Goal: Task Accomplishment & Management: Use online tool/utility

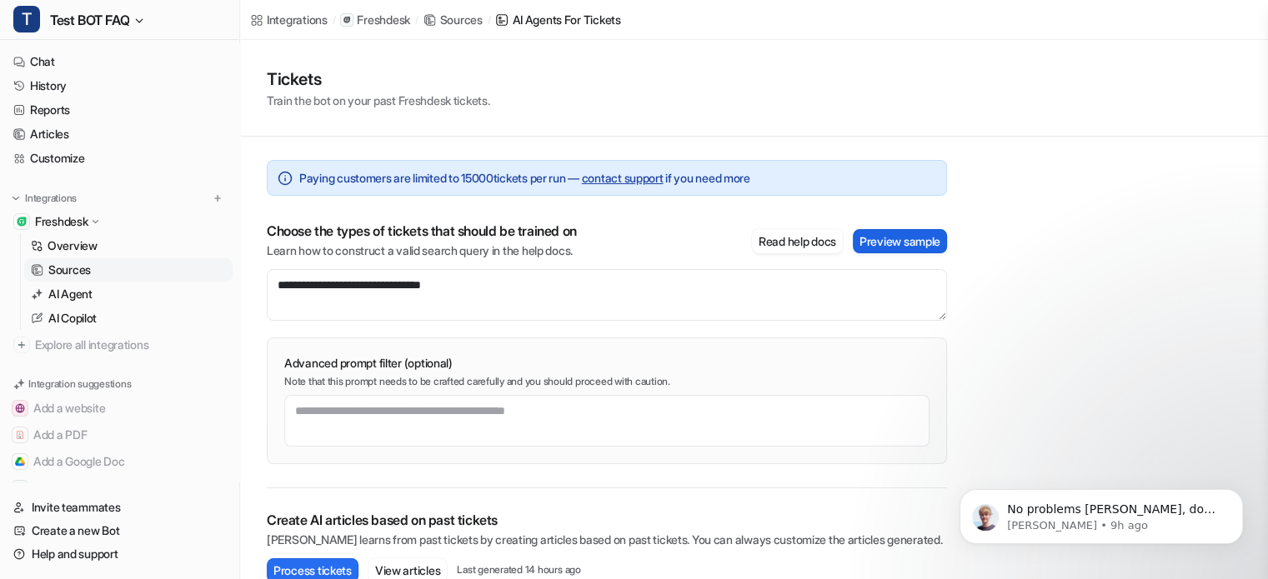
click at [882, 239] on button "Preview sample" at bounding box center [900, 241] width 94 height 24
click at [646, 356] on p "Advanced prompt filter (optional)" at bounding box center [606, 363] width 645 height 17
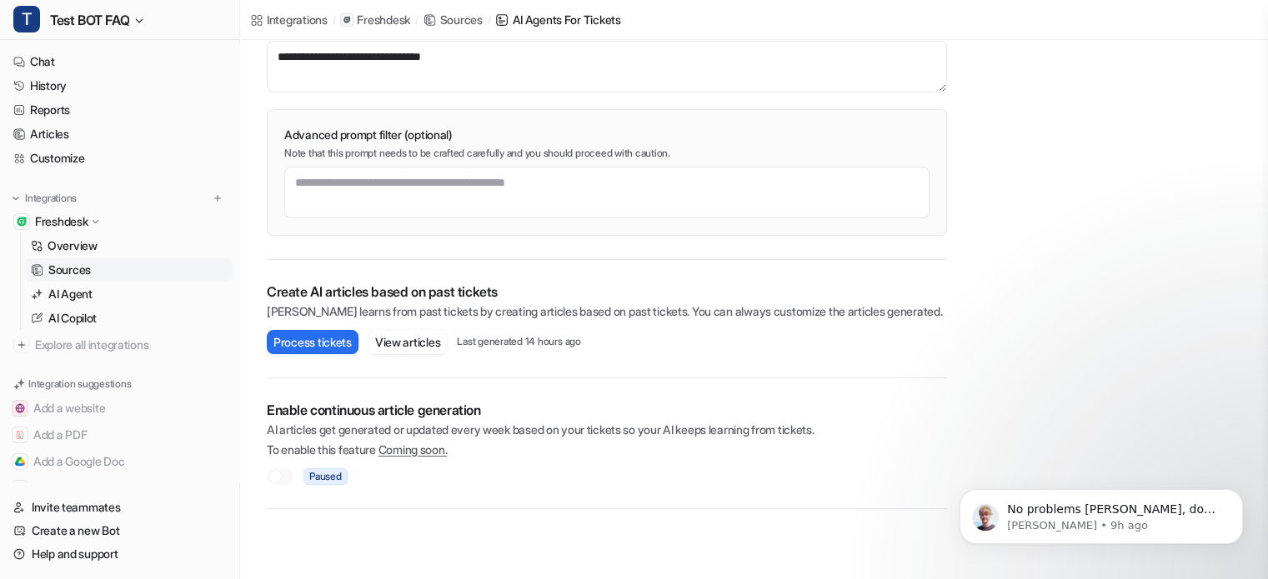
scroll to position [250, 0]
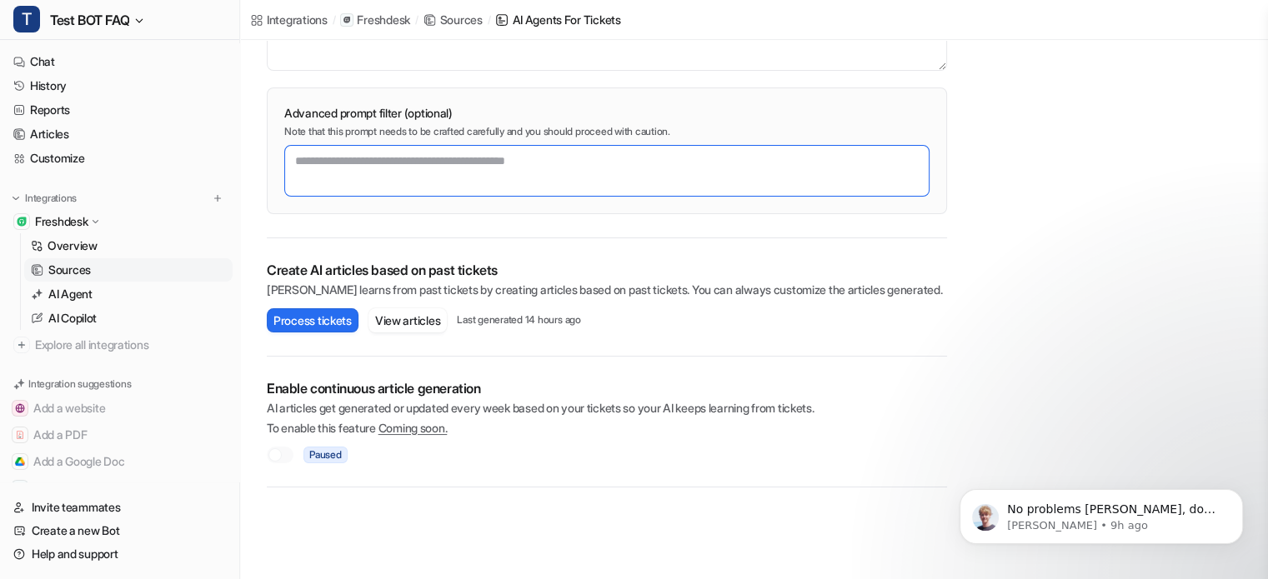
click at [491, 176] on textarea at bounding box center [606, 171] width 645 height 52
click at [431, 319] on button "View articles" at bounding box center [407, 320] width 78 height 24
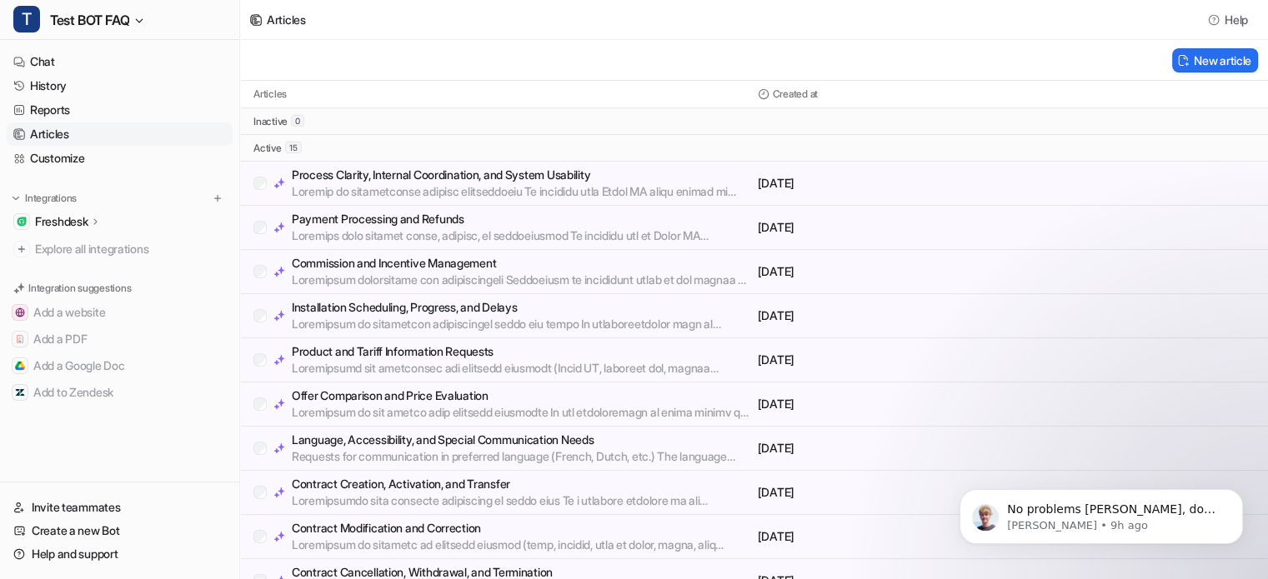
click at [422, 353] on p "Product and Tariff Information Requests" at bounding box center [521, 351] width 459 height 17
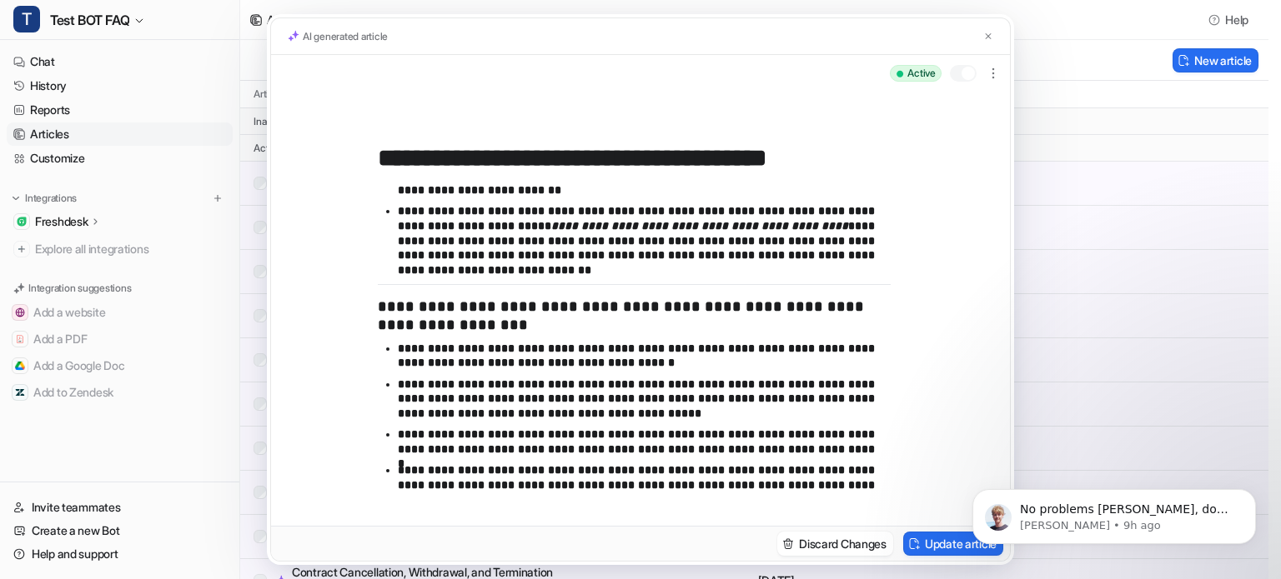
scroll to position [484, 0]
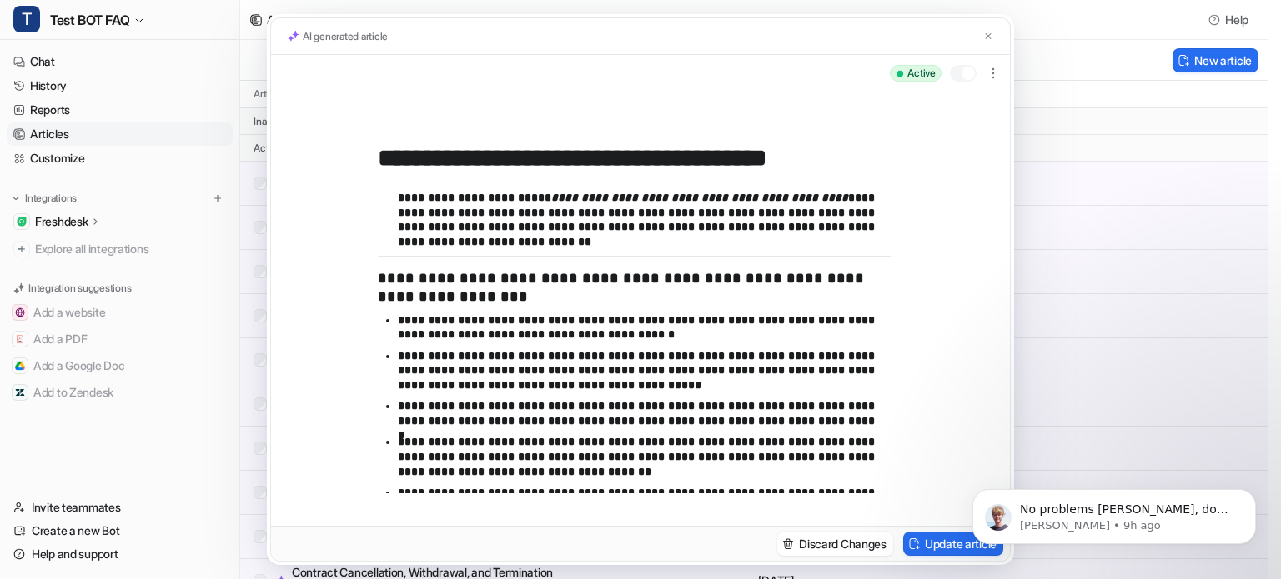
click at [479, 300] on h3 "**********" at bounding box center [628, 288] width 500 height 36
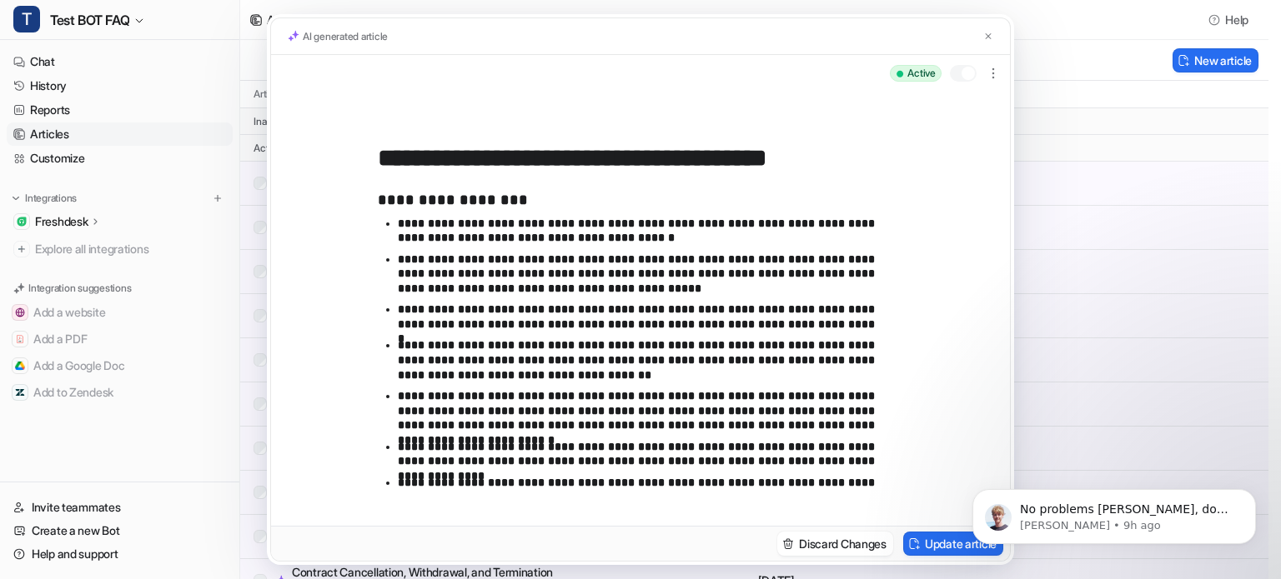
scroll to position [586, 0]
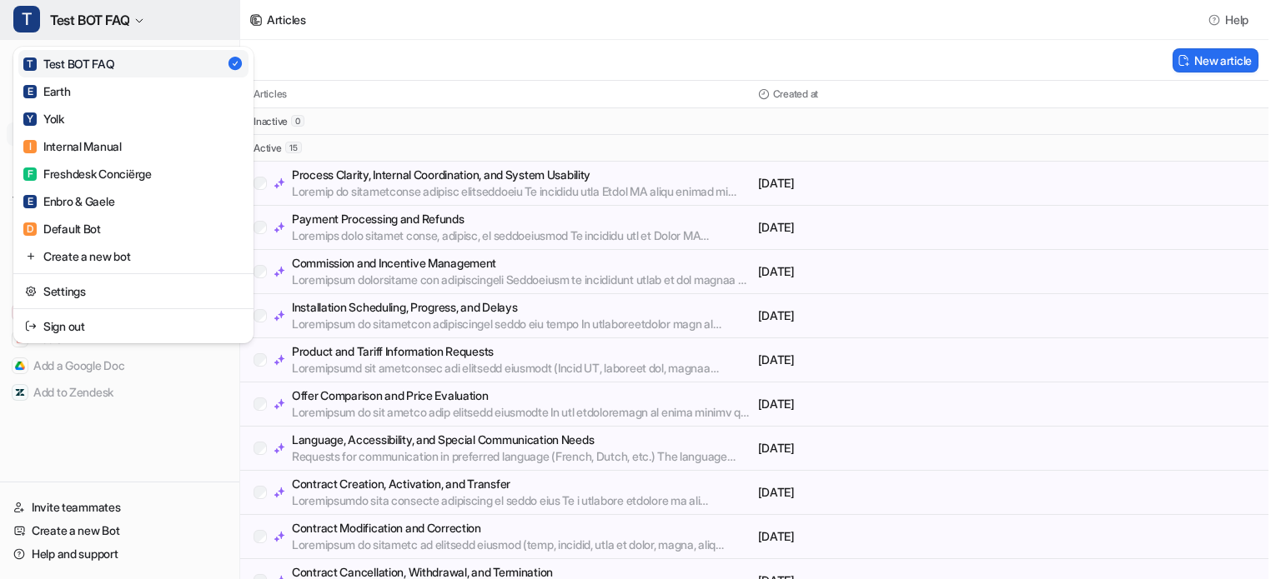
click at [129, 11] on span "Test BOT FAQ" at bounding box center [89, 19] width 79 height 23
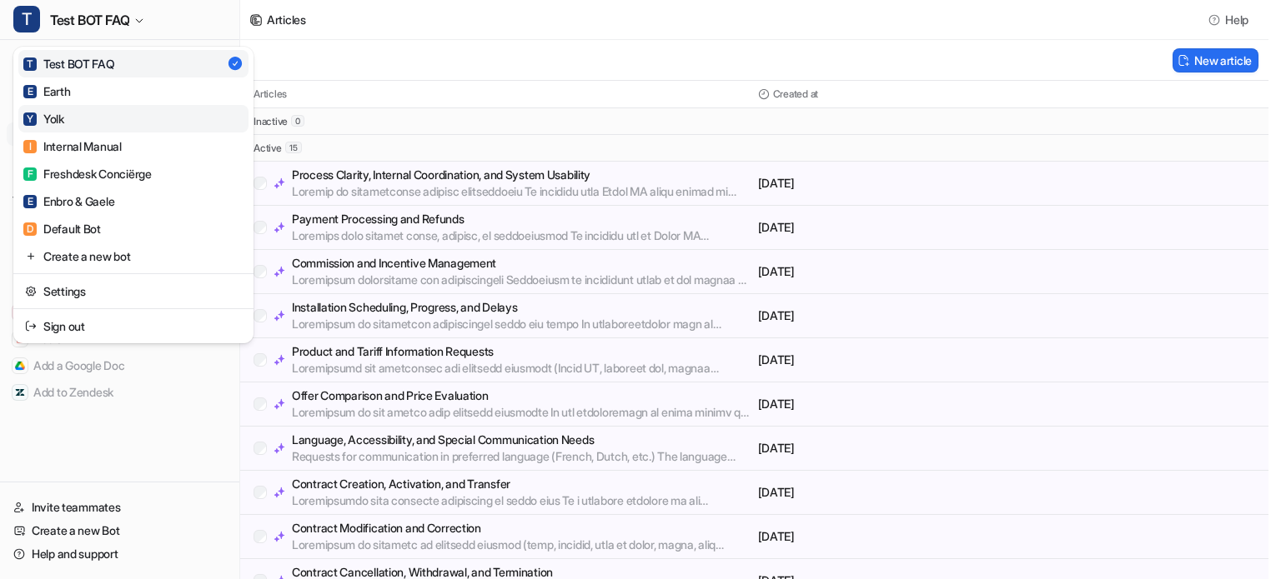
click at [94, 113] on link "Y Yolk" at bounding box center [133, 119] width 230 height 28
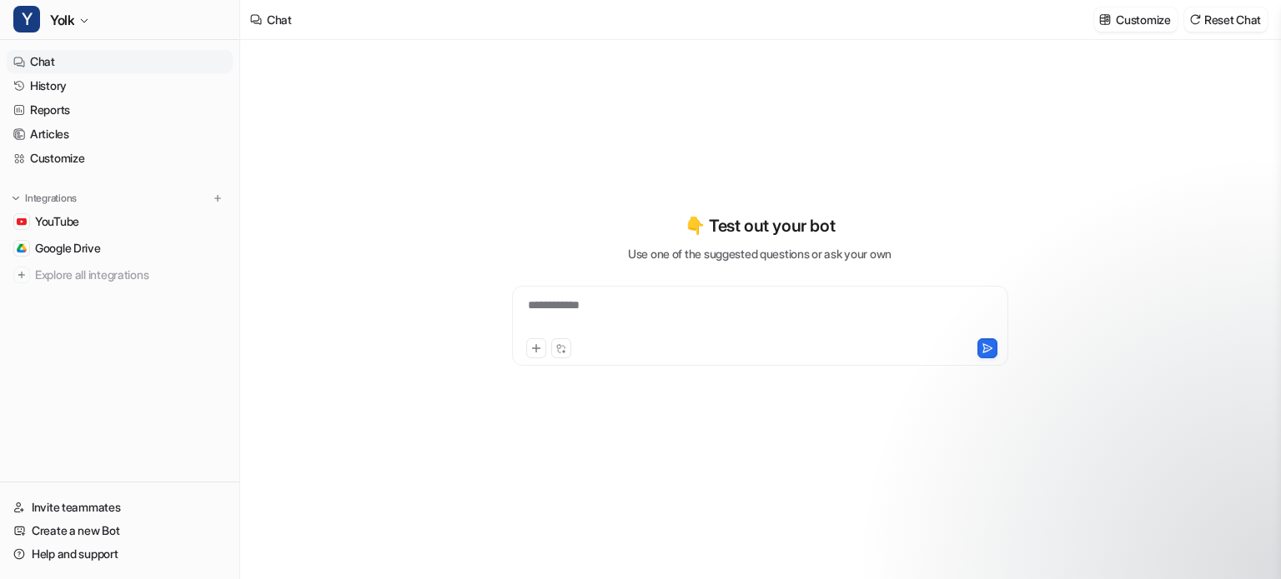
type textarea "**********"
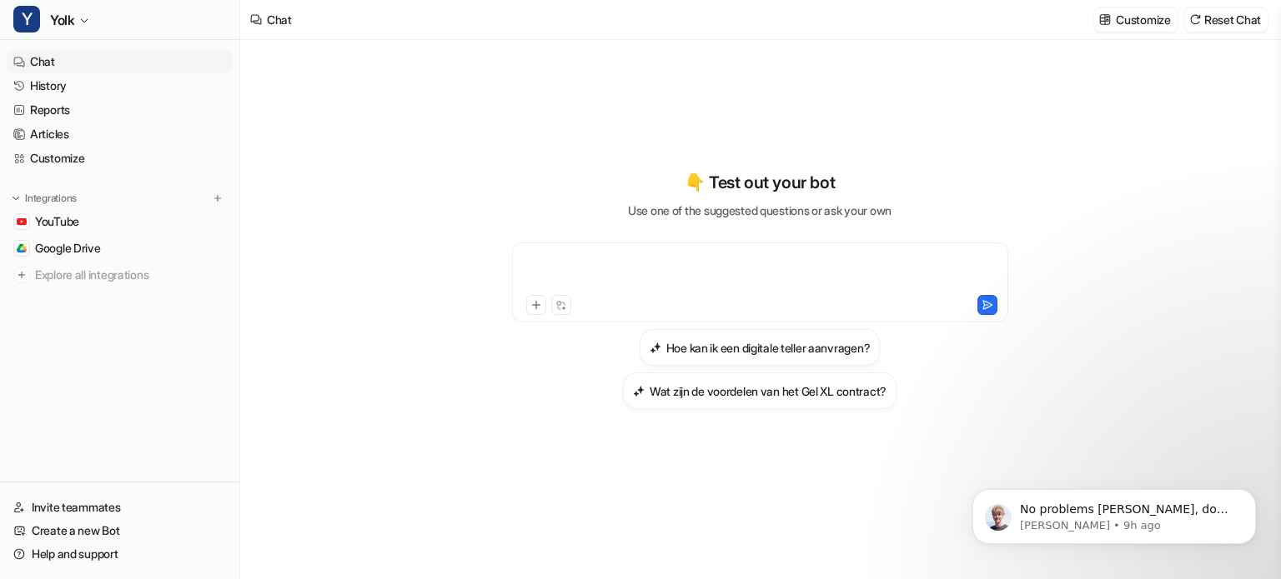
click at [612, 271] on div at bounding box center [760, 272] width 488 height 38
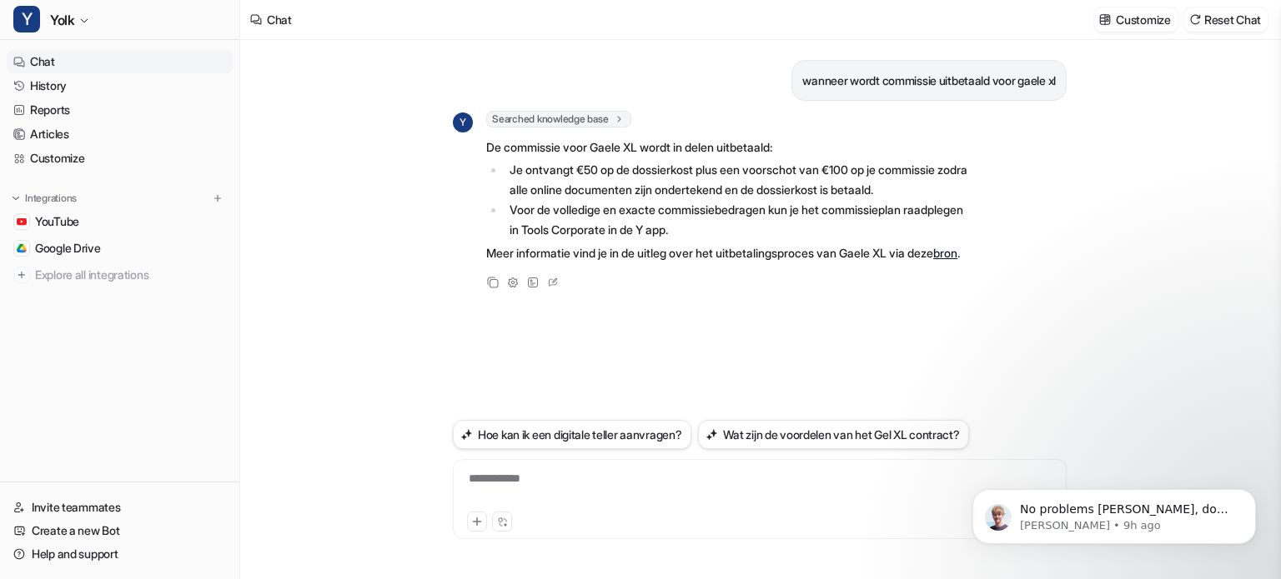
click at [607, 479] on div "**********" at bounding box center [759, 489] width 605 height 38
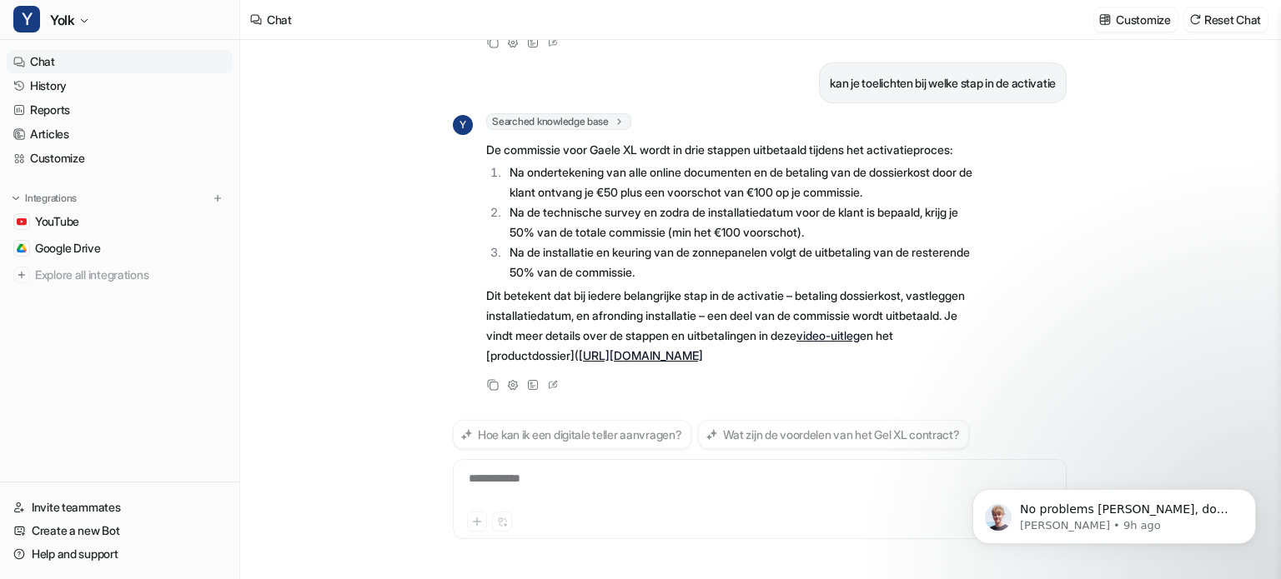
scroll to position [279, 0]
click at [637, 494] on div at bounding box center [759, 489] width 605 height 38
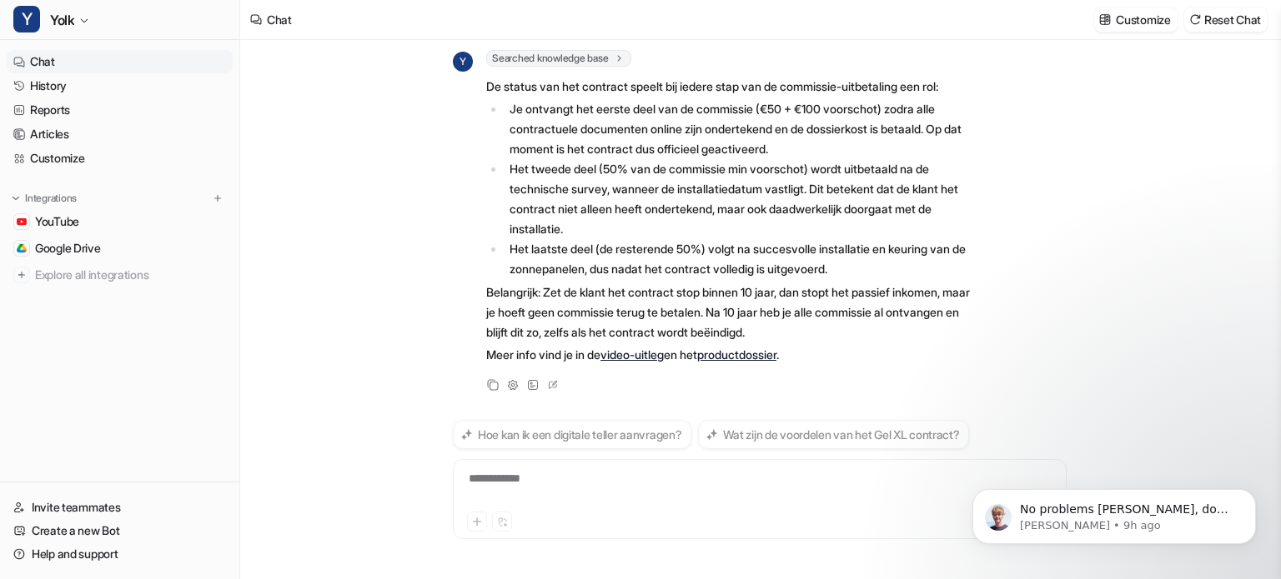
scroll to position [684, 0]
click at [50, 90] on link "History" at bounding box center [120, 85] width 226 height 23
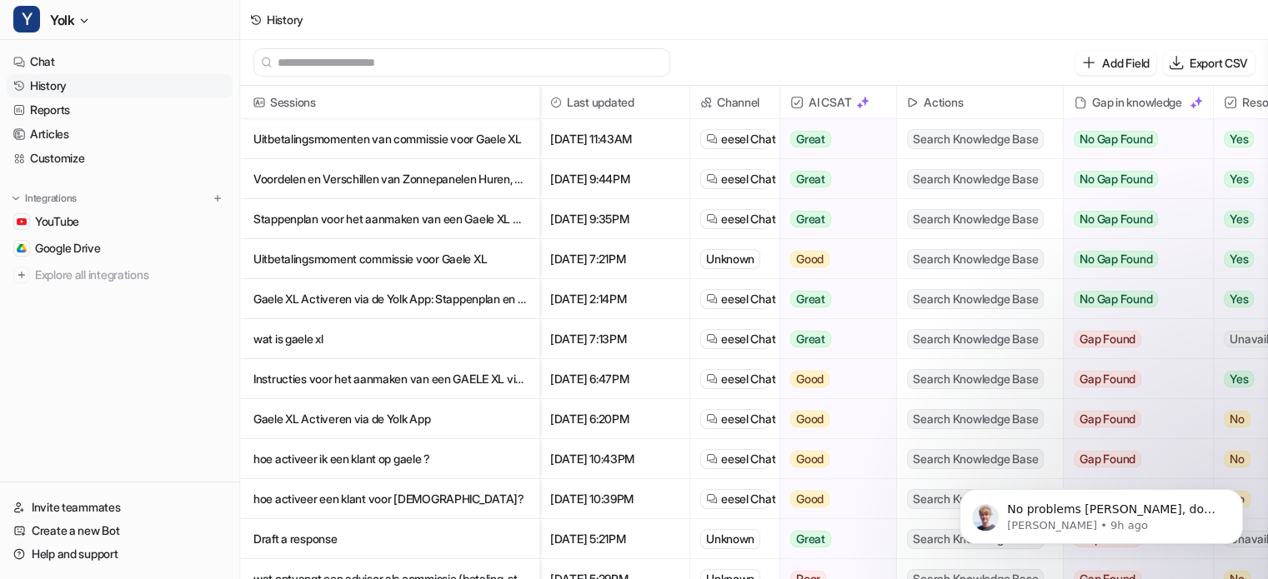
click at [398, 256] on p "Uitbetalingsmoment commissie voor Gaele XL" at bounding box center [389, 259] width 273 height 40
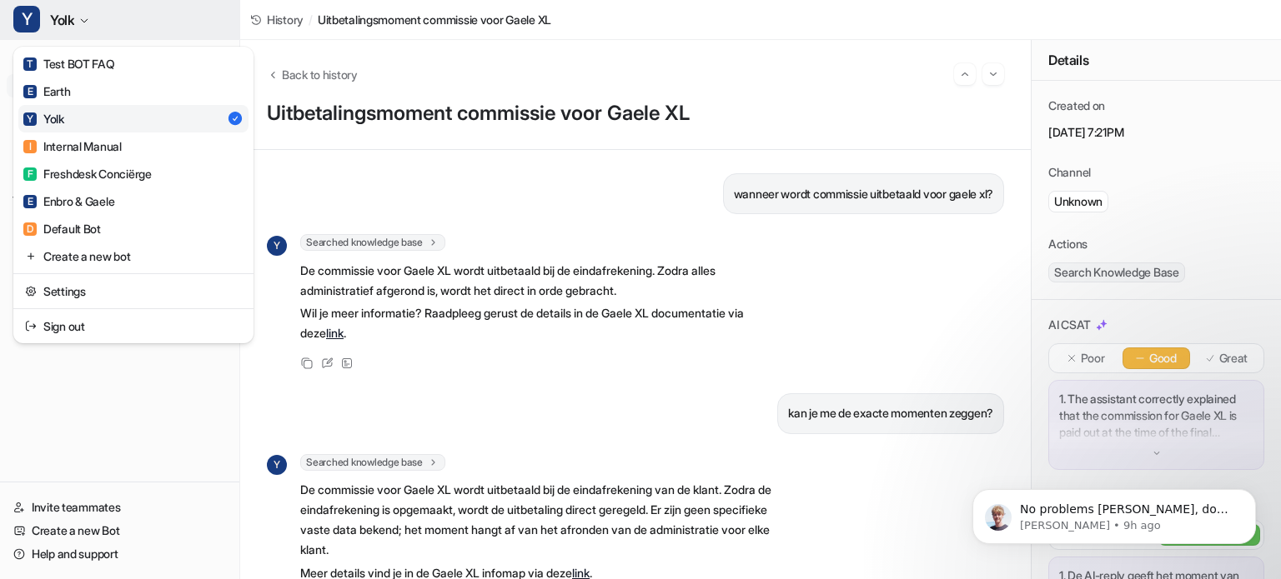
click at [100, 16] on button "Y Yolk" at bounding box center [119, 20] width 239 height 40
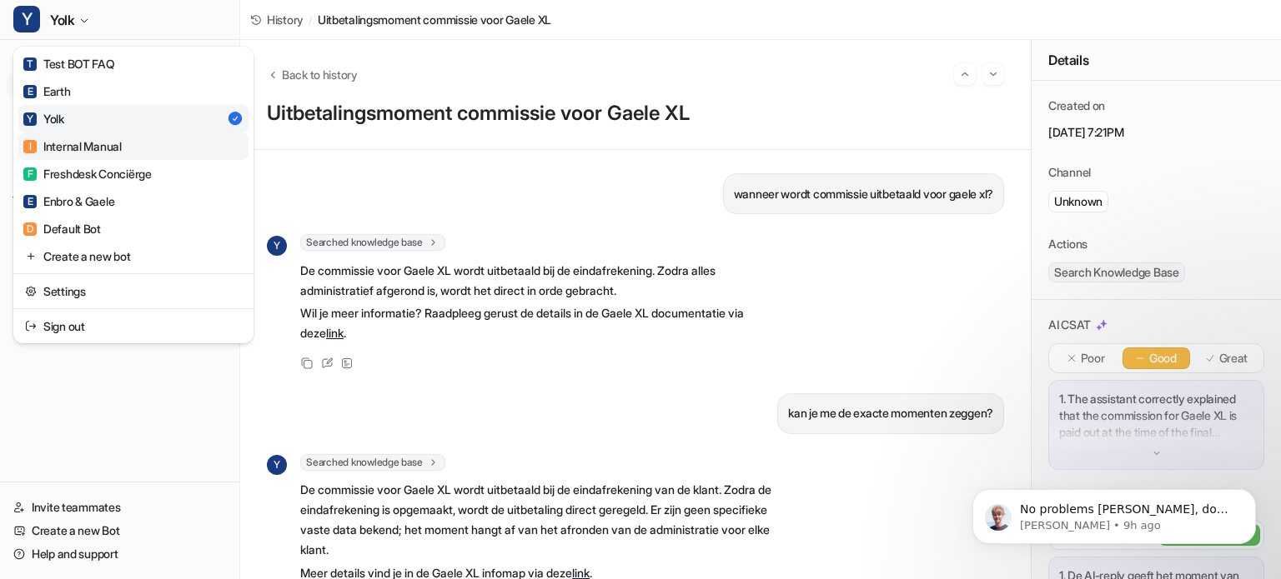
click at [82, 143] on div "I Internal Manual" at bounding box center [72, 147] width 98 height 18
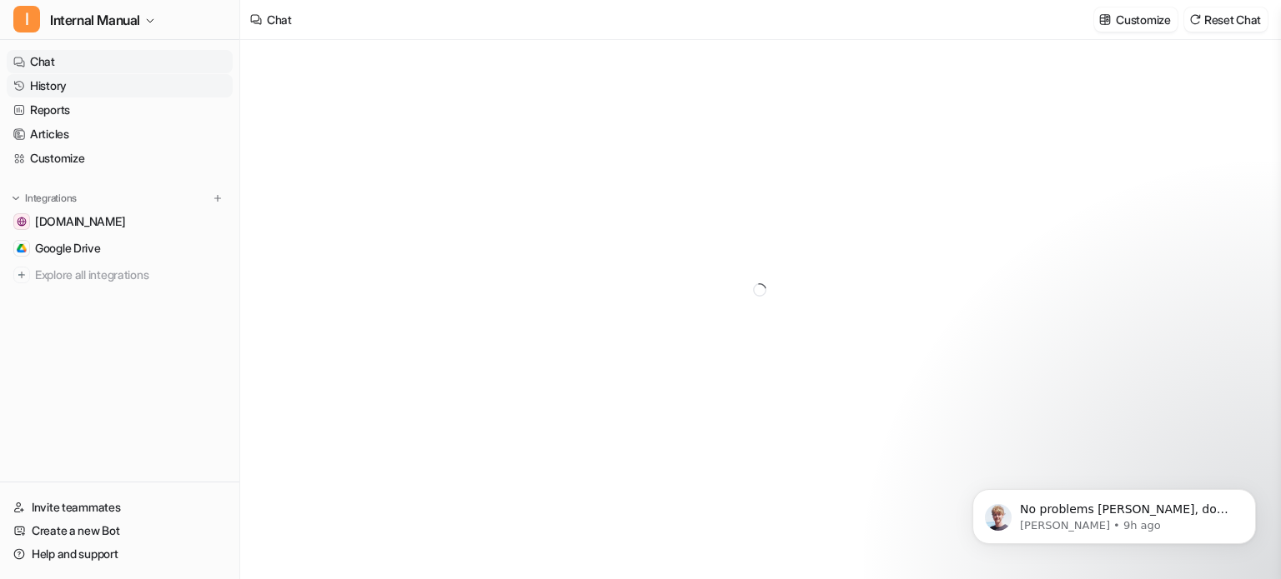
type textarea "**********"
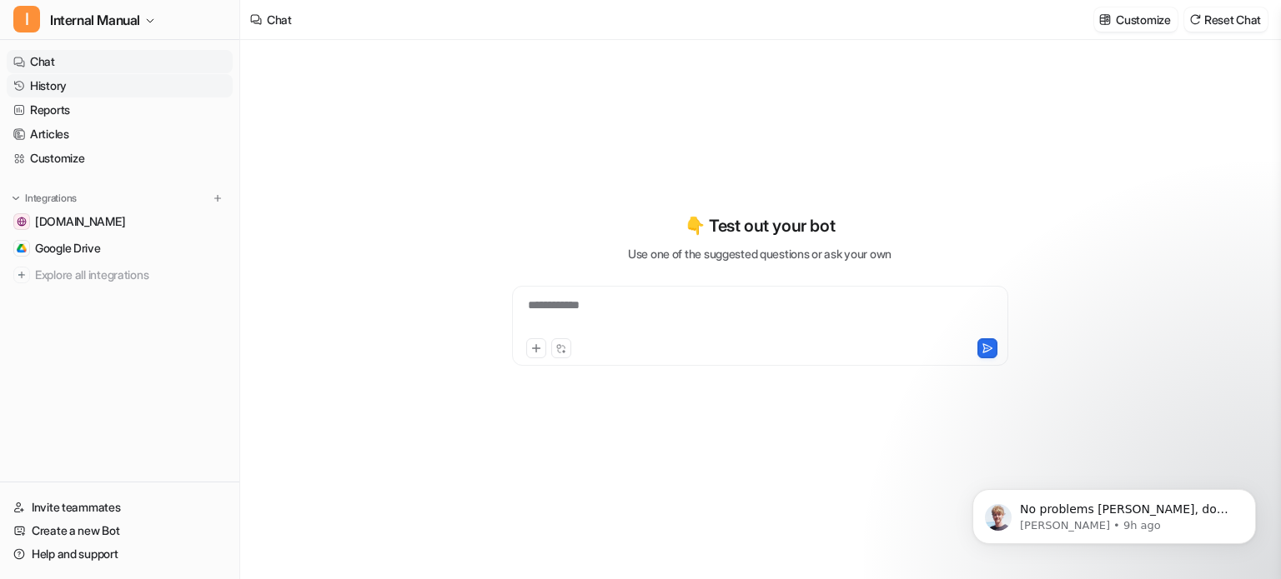
click at [48, 89] on link "History" at bounding box center [120, 85] width 226 height 23
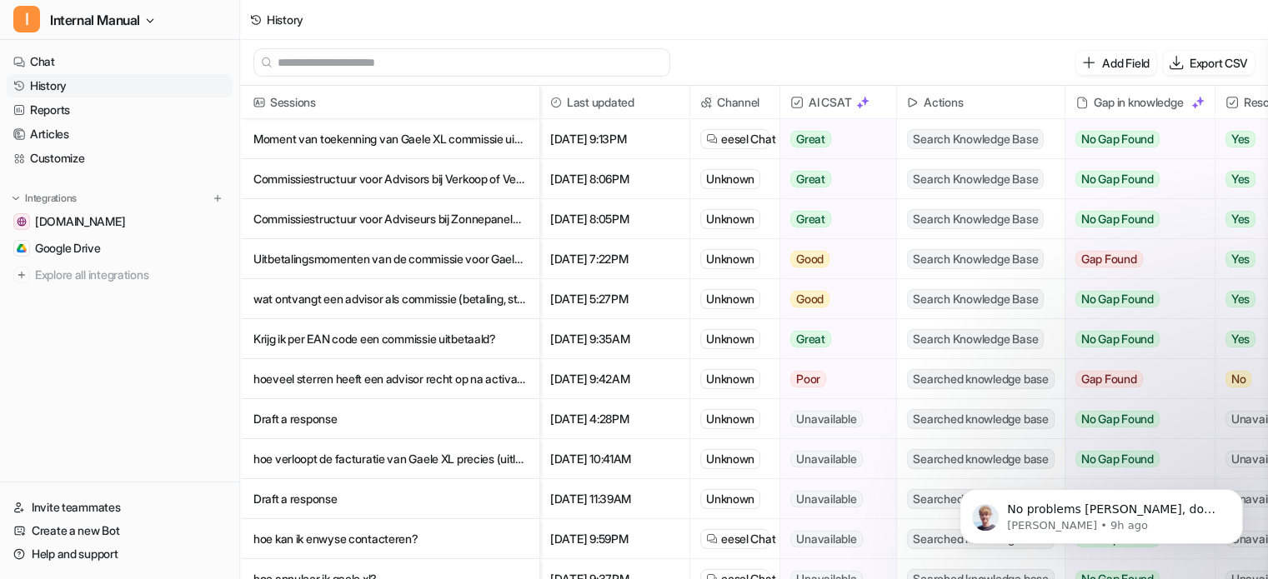
click at [385, 260] on p "Uitbetalingsmomenten van de commissie voor Gaele XL" at bounding box center [389, 259] width 273 height 40
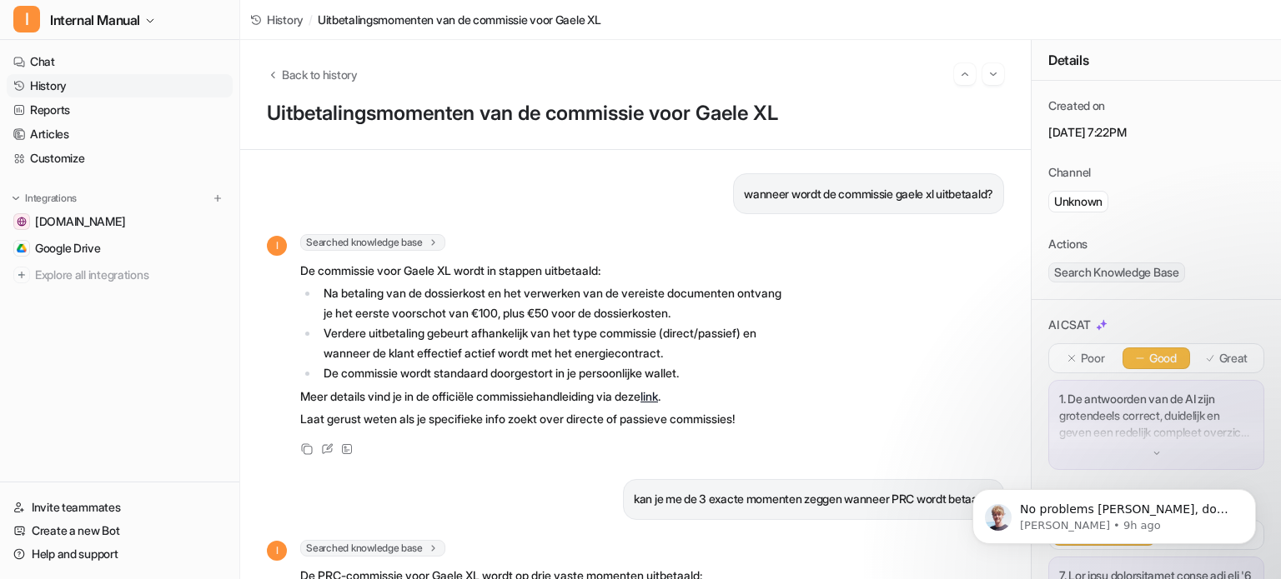
click at [771, 333] on li "Verdere uitbetaling gebeurt afhankelijk van het type commissie (direct/passief)…" at bounding box center [552, 343] width 469 height 40
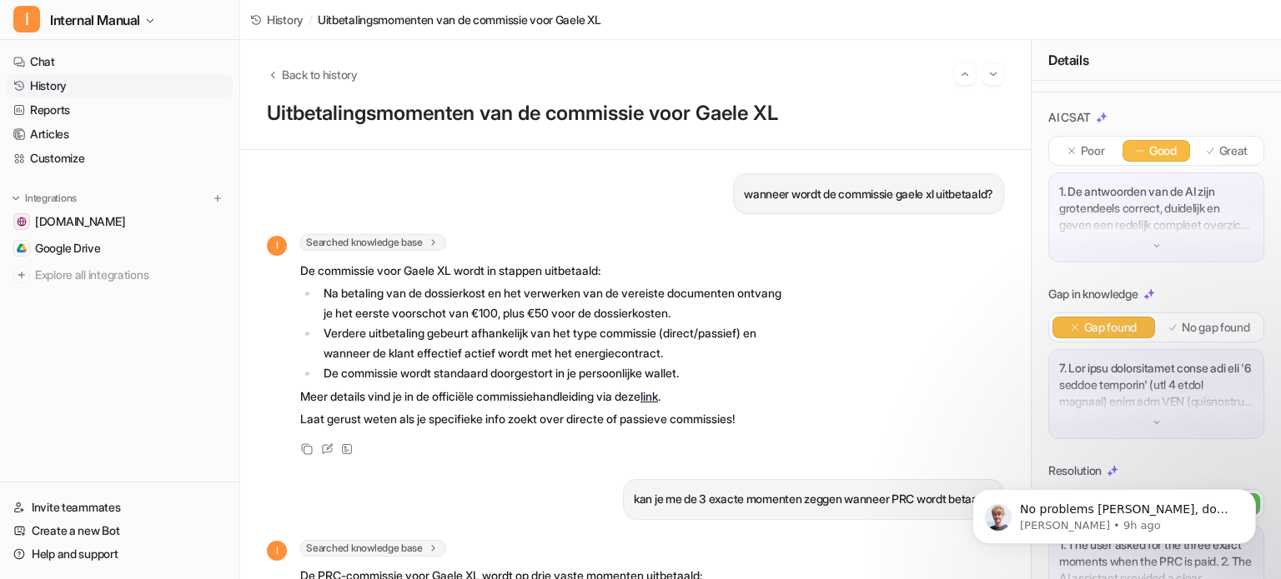
scroll to position [250, 0]
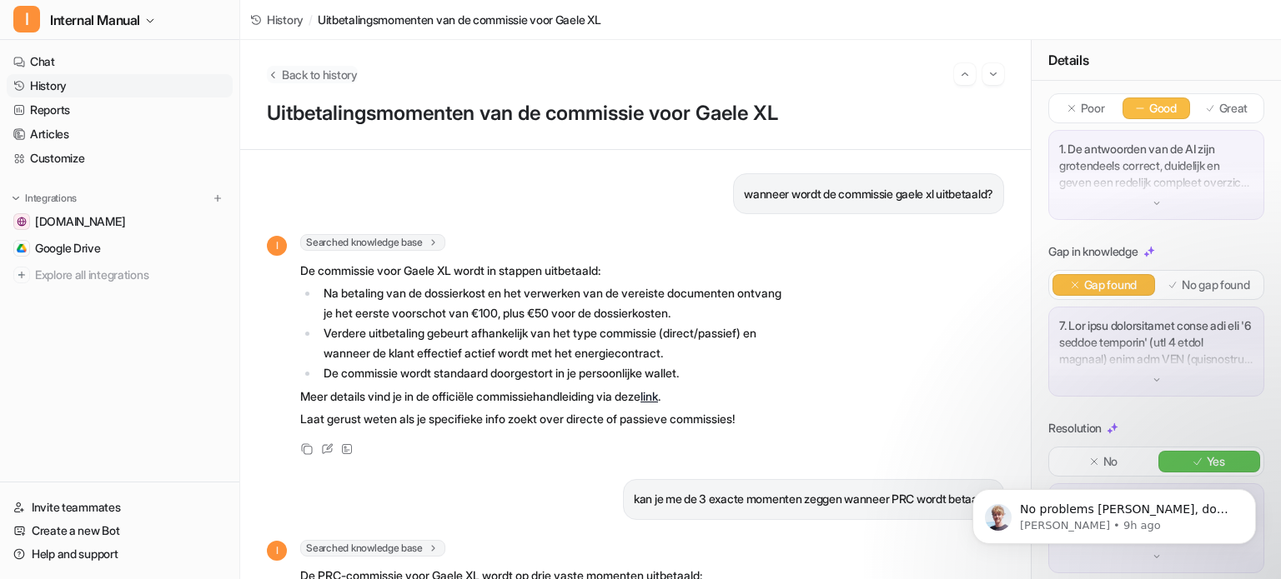
click at [349, 78] on span "Back to history" at bounding box center [320, 75] width 76 height 18
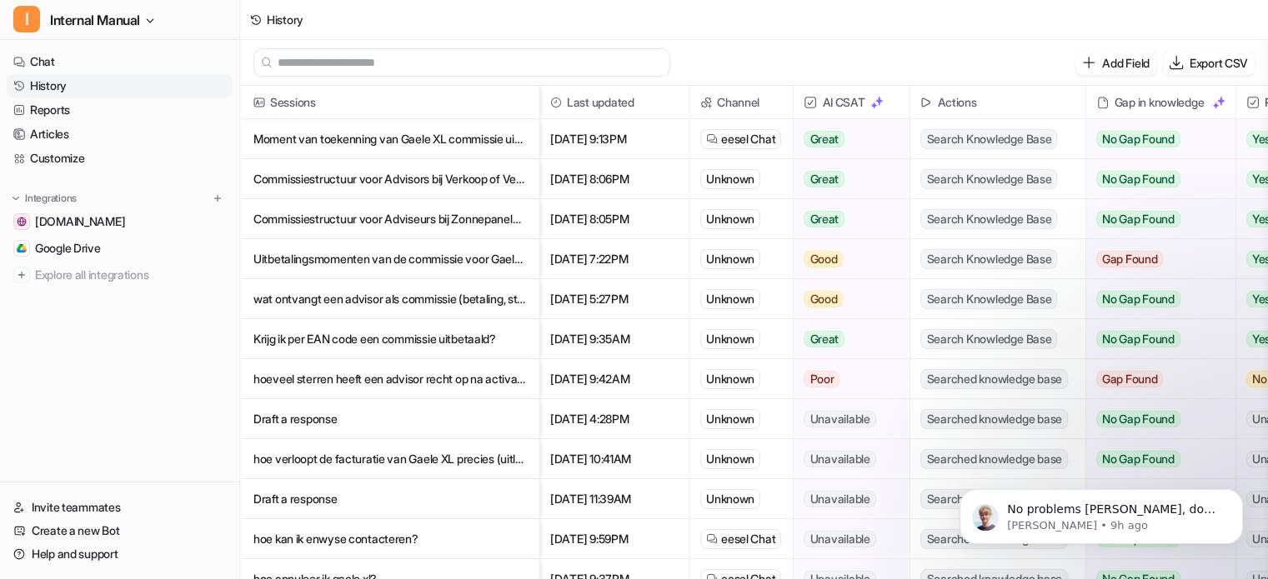
click at [396, 140] on p "Moment van toekenning van Gaele XL commissie uitgelegd" at bounding box center [389, 139] width 273 height 40
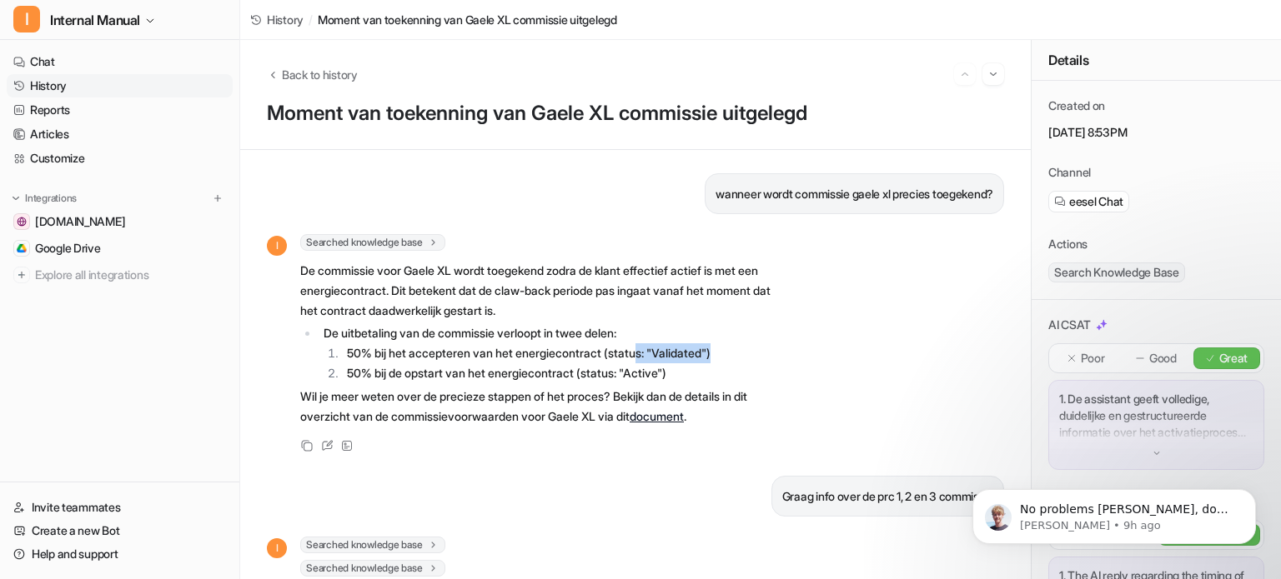
drag, startPoint x: 747, startPoint y: 355, endPoint x: 711, endPoint y: 356, distance: 35.9
click at [653, 344] on li "50% bij het accepteren van het energiecontract (status: "Validated")" at bounding box center [565, 353] width 446 height 20
drag, startPoint x: 687, startPoint y: 378, endPoint x: 634, endPoint y: 373, distance: 53.7
click at [634, 373] on li "50% bij de opstart van het energiecontract (status: "Active")" at bounding box center [565, 373] width 446 height 20
click at [577, 277] on p "De commissie voor Gaele XL wordt toegekend zodra de klant effectief actief is m…" at bounding box center [544, 291] width 488 height 60
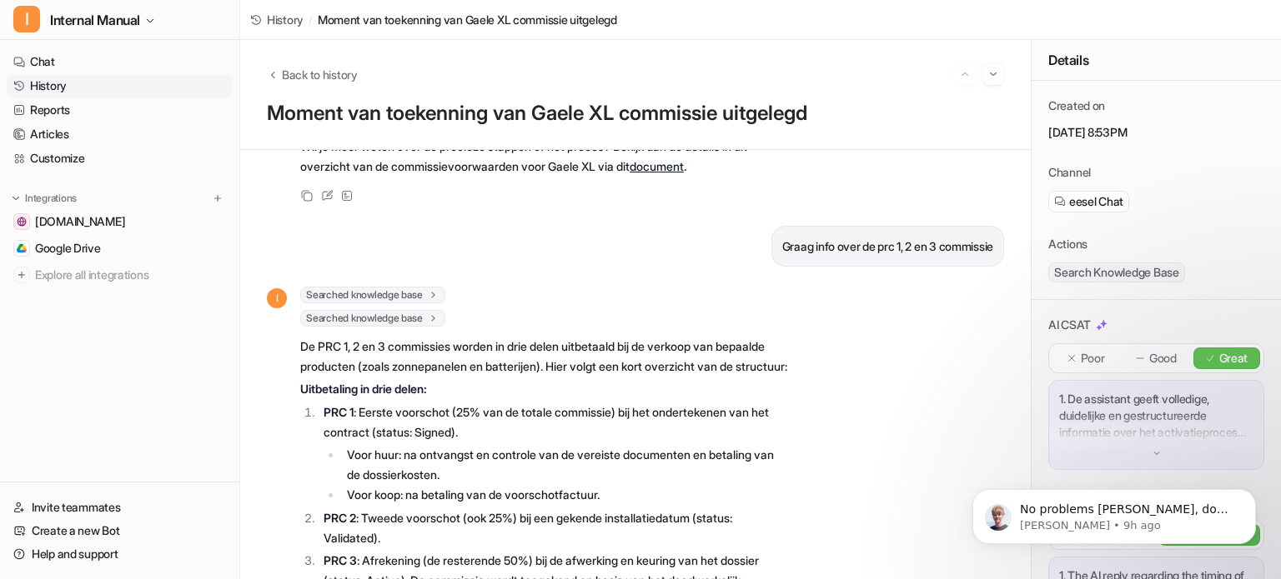
scroll to position [417, 0]
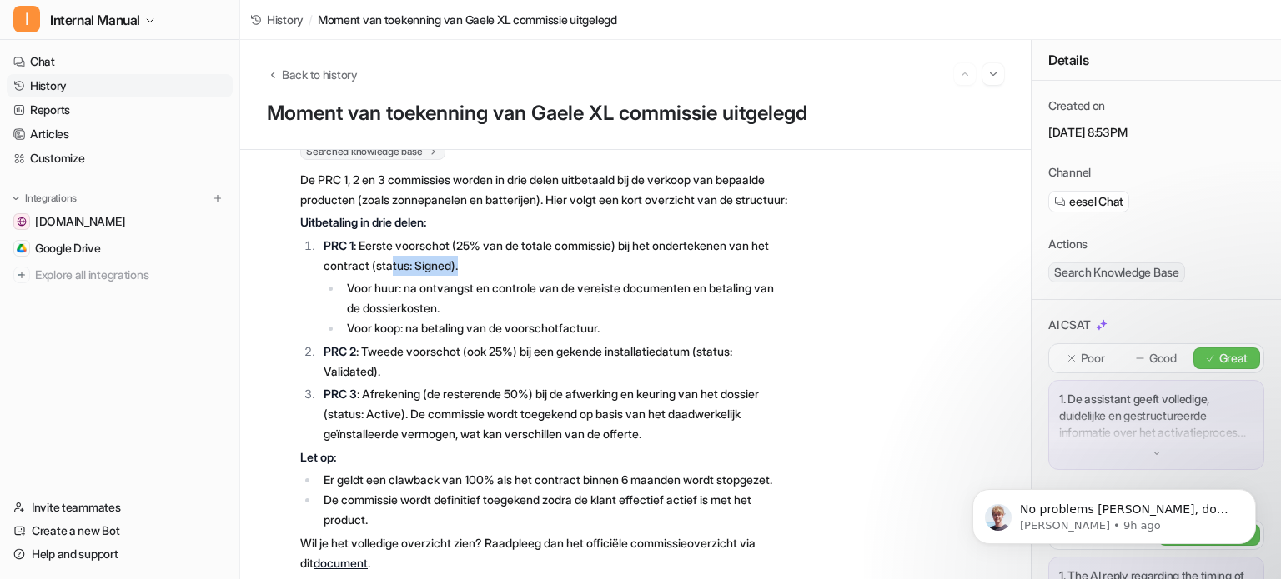
drag, startPoint x: 413, startPoint y: 285, endPoint x: 491, endPoint y: 287, distance: 78.4
click at [491, 276] on p "PRC 1 : Eerste voorschot (25% van de totale commissie) bij het ondertekenen van…" at bounding box center [555, 256] width 464 height 40
click at [420, 276] on p "PRC 1 : Eerste voorschot (25% van de totale commissie) bij het ondertekenen van…" at bounding box center [555, 256] width 464 height 40
click at [767, 371] on p "PRC 2 : Tweede voorschot (ook 25%) bij een gekende installatiedatum (status: Va…" at bounding box center [555, 362] width 464 height 40
click at [419, 382] on p "PRC 2 : Tweede voorschot (ook 25%) bij een gekende installatiedatum (status: Va…" at bounding box center [555, 362] width 464 height 40
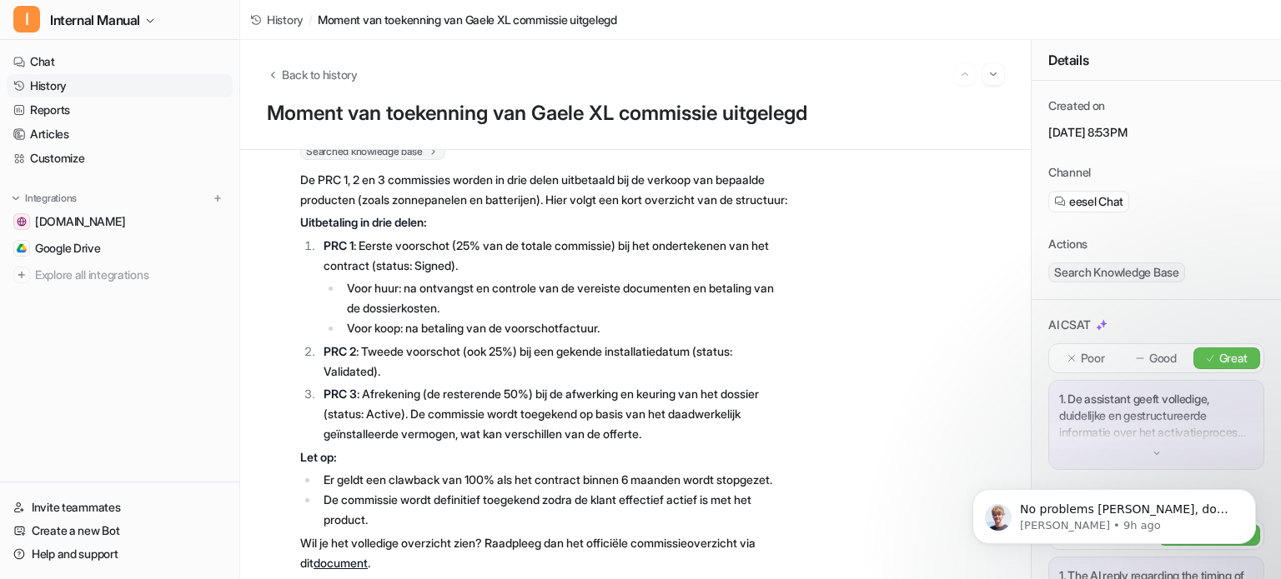
click at [398, 400] on ol "PRC 1 : Eerste voorschot (25% van de totale commissie) bij het ondertekenen van…" at bounding box center [544, 340] width 488 height 209
click at [383, 530] on li "De commissie wordt definitief toegekend zodra de klant effectief actief is met …" at bounding box center [552, 510] width 469 height 40
click at [545, 317] on li "Voor huur: na ontvangst en controle van de vereiste documenten en betaling van …" at bounding box center [565, 298] width 446 height 40
drag, startPoint x: 670, startPoint y: 343, endPoint x: 489, endPoint y: 343, distance: 180.9
click at [647, 338] on li "Voor koop: na betaling van de voorschotfactuur." at bounding box center [565, 328] width 446 height 20
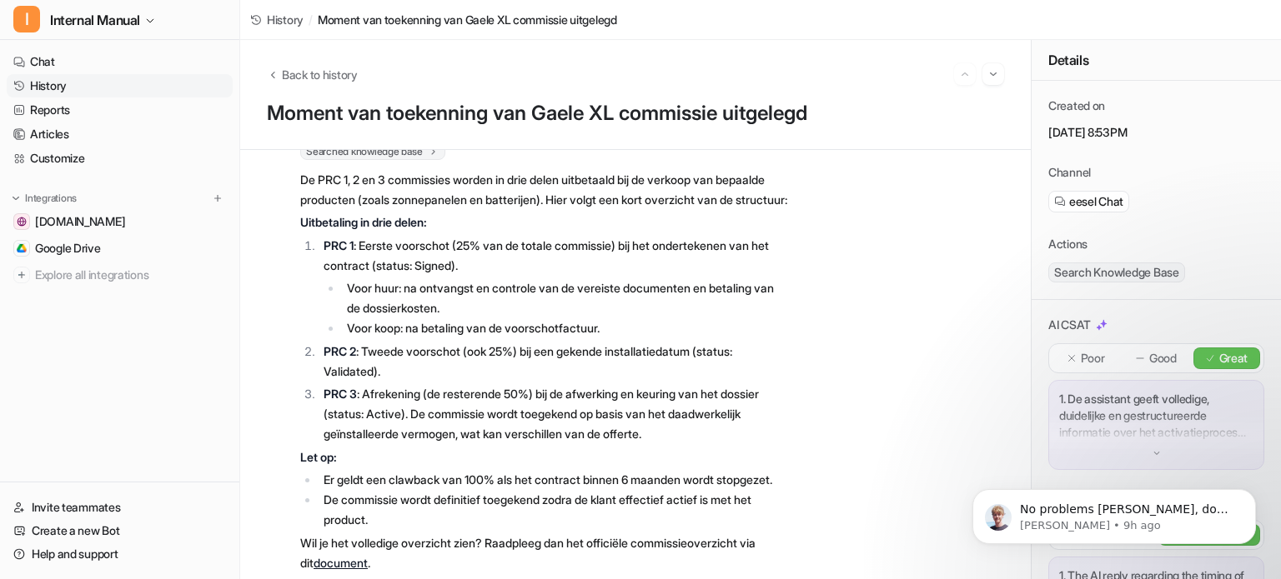
click at [643, 370] on p "PRC 2 : Tweede voorschot (ook 25%) bij een gekende installatiedatum (status: Va…" at bounding box center [555, 362] width 464 height 40
click at [391, 403] on p "PRC 3 : Afrekening (de resterende 50%) bij de afwerking en keuring van het doss…" at bounding box center [555, 414] width 464 height 60
click at [1072, 515] on p "No problems [PERSON_NAME], do you need any other help getting set up or all goo…" at bounding box center [1127, 510] width 215 height 17
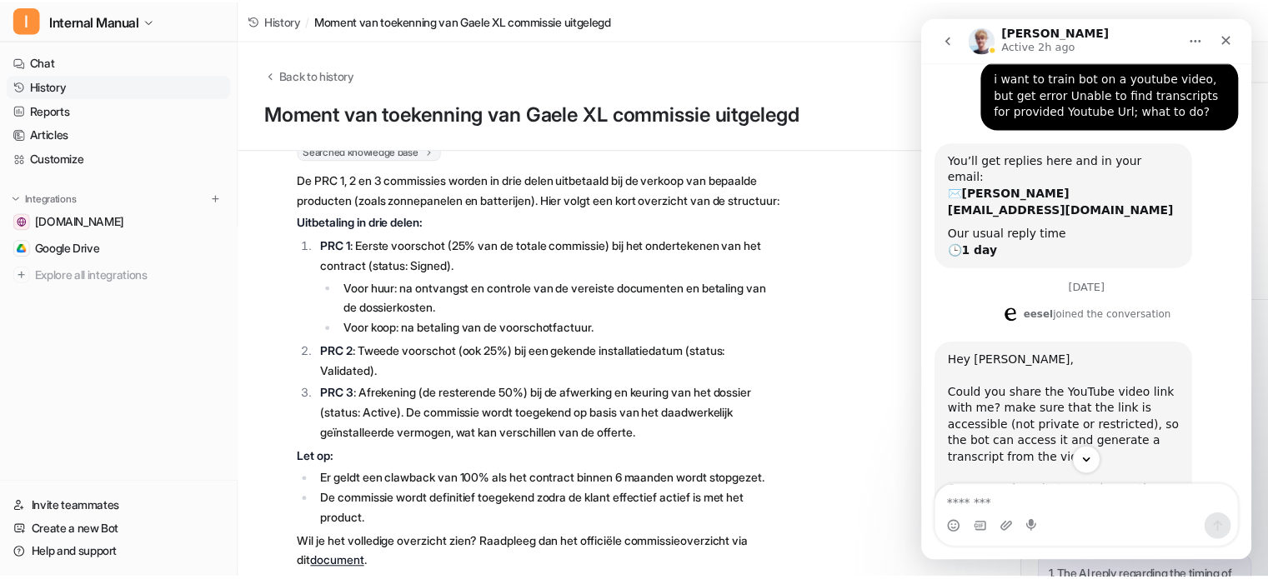
scroll to position [626, 0]
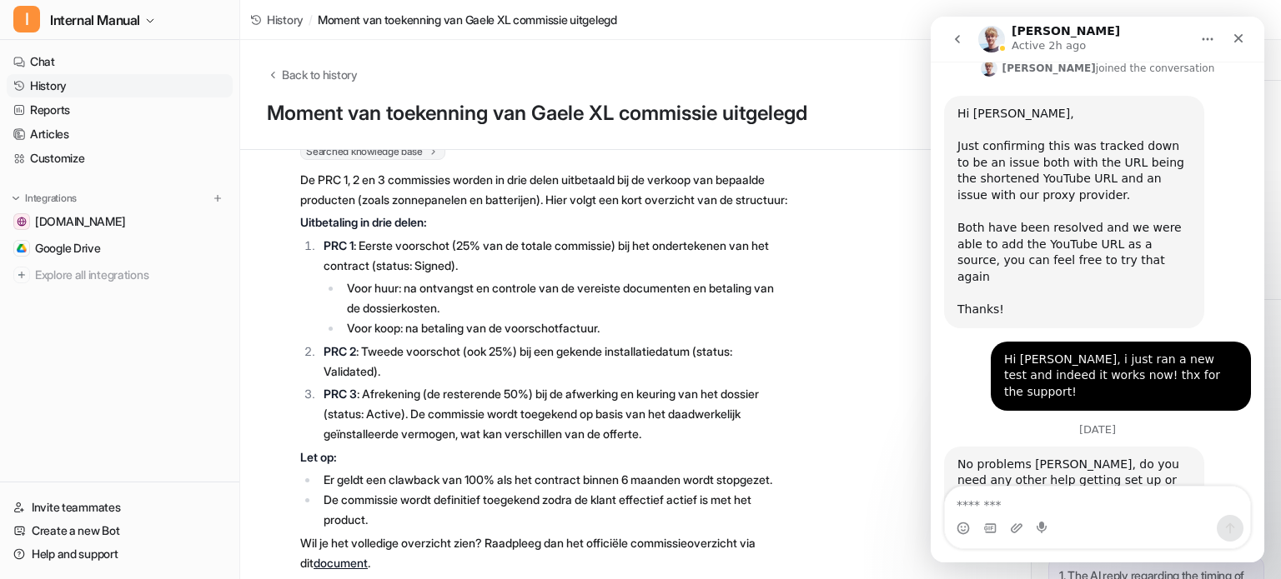
click at [287, 269] on div "I Searched knowledge base search_queries : [ "prc 1 commissie", "prc 2 commissi…" at bounding box center [527, 348] width 521 height 456
click at [155, 18] on icon "button" at bounding box center [150, 21] width 10 height 10
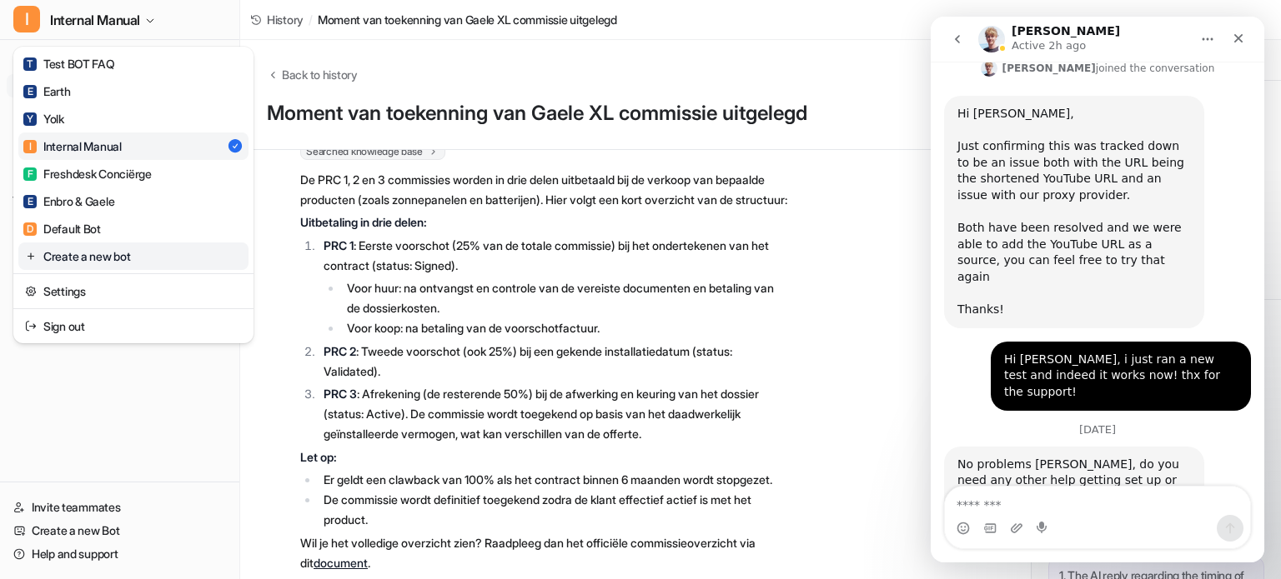
click at [116, 256] on link "Create a new bot" at bounding box center [133, 257] width 230 height 28
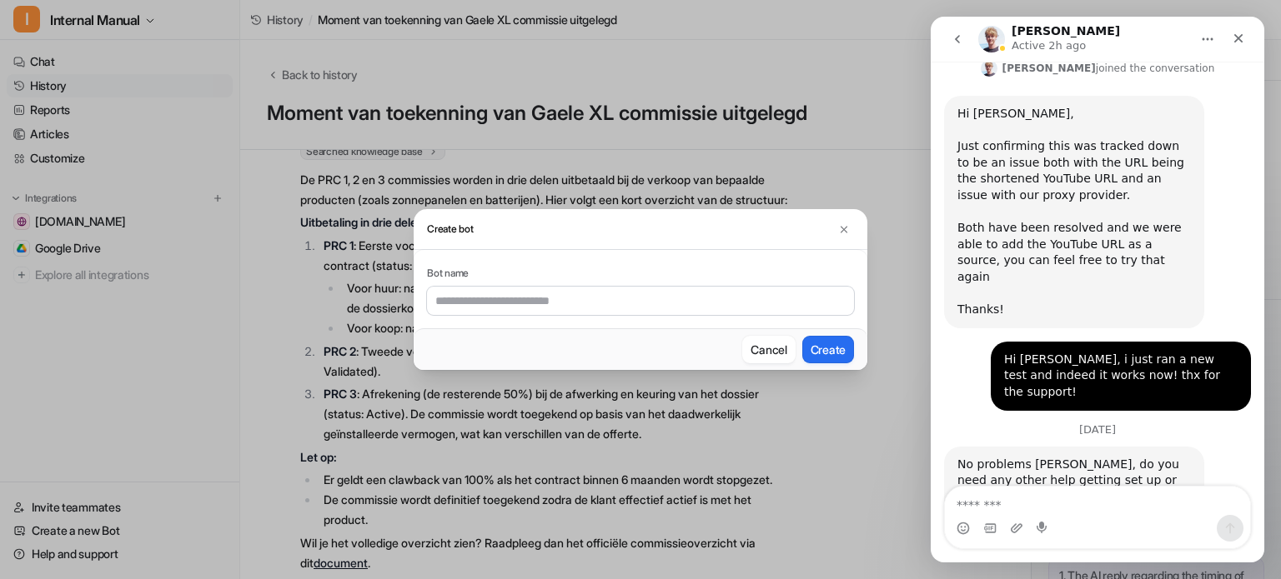
click at [491, 303] on input "text" at bounding box center [640, 301] width 427 height 28
type input "**********"
click at [832, 349] on button "Create" at bounding box center [828, 350] width 52 height 28
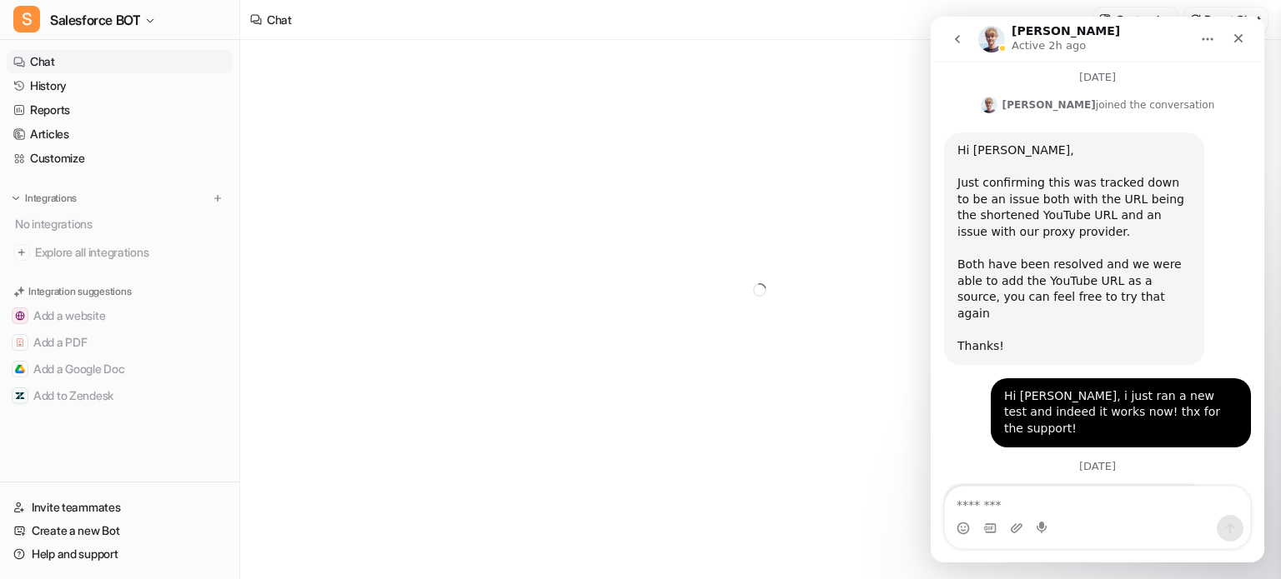
scroll to position [627, 0]
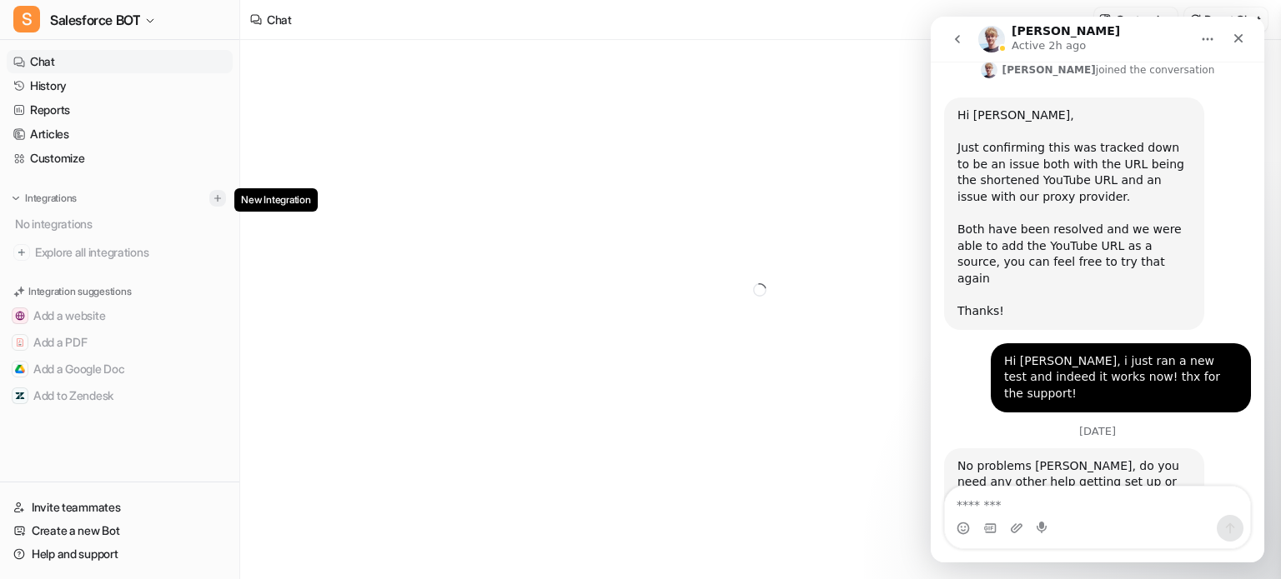
click at [223, 193] on img at bounding box center [218, 199] width 12 height 12
